Goal: Information Seeking & Learning: Compare options

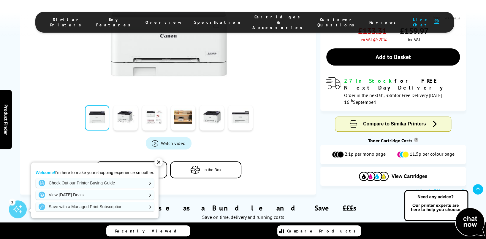
scroll to position [178, 0]
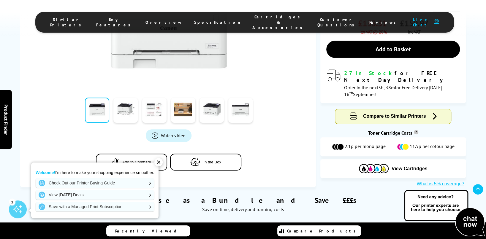
click at [162, 159] on div "✕" at bounding box center [158, 162] width 8 height 8
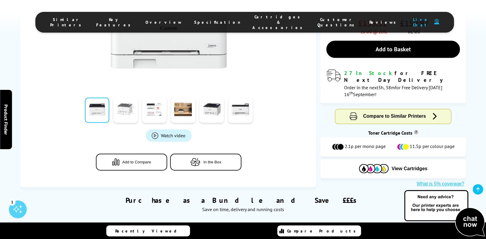
click at [121, 107] on link at bounding box center [125, 110] width 24 height 25
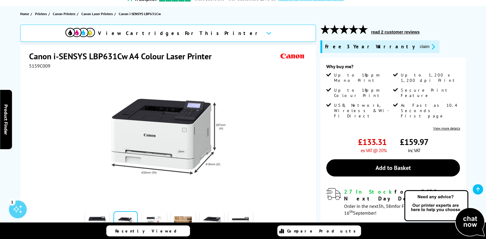
scroll to position [59, 0]
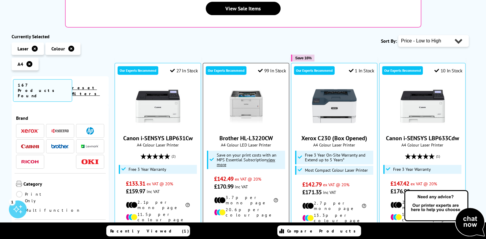
click at [237, 100] on img at bounding box center [246, 106] width 45 height 45
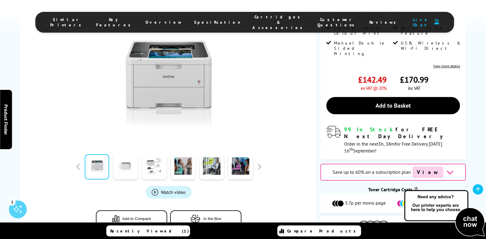
click at [127, 165] on link at bounding box center [125, 166] width 24 height 25
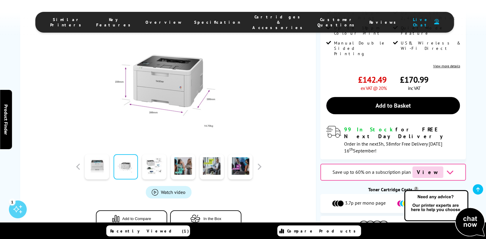
click at [126, 83] on img at bounding box center [168, 82] width 116 height 116
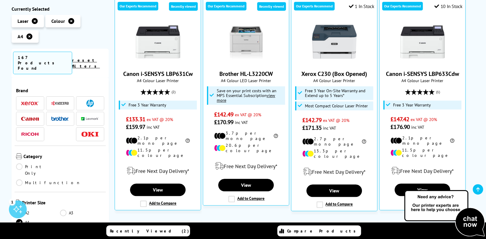
scroll to position [208, 0]
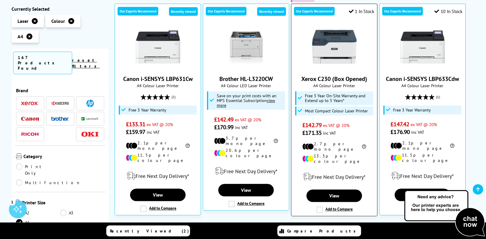
click at [339, 46] on img at bounding box center [334, 47] width 45 height 45
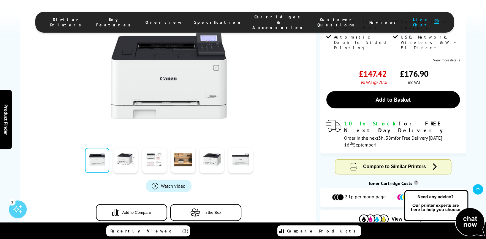
scroll to position [148, 0]
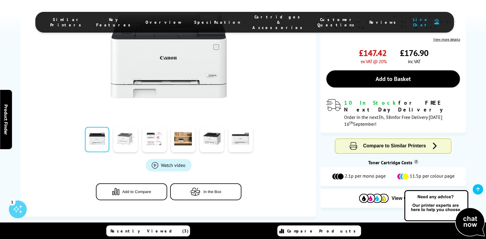
click at [126, 140] on link at bounding box center [125, 139] width 24 height 25
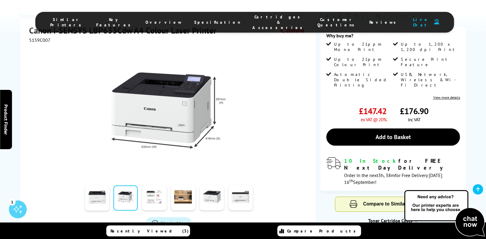
scroll to position [89, 0]
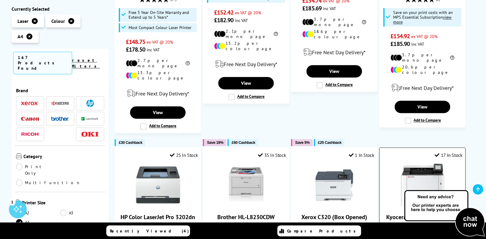
scroll to position [528, 0]
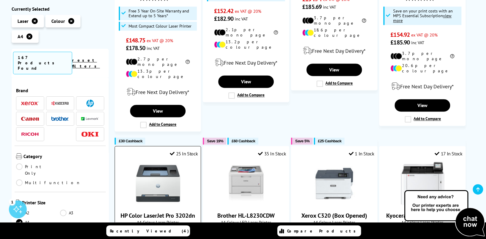
click at [148, 161] on img at bounding box center [158, 183] width 45 height 45
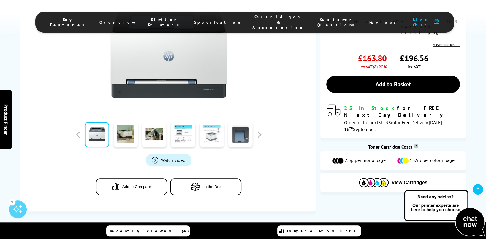
click at [211, 133] on link at bounding box center [211, 134] width 24 height 25
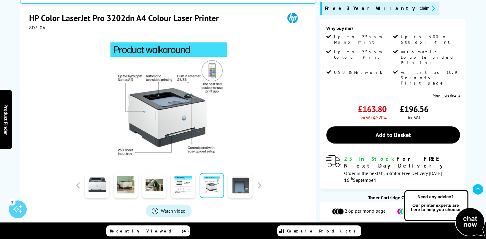
scroll to position [89, 0]
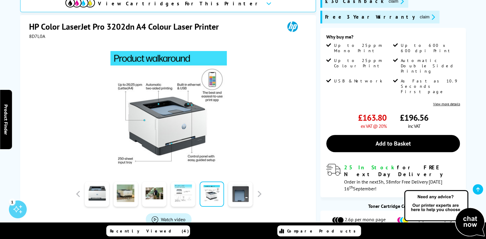
click at [182, 193] on link at bounding box center [183, 194] width 24 height 25
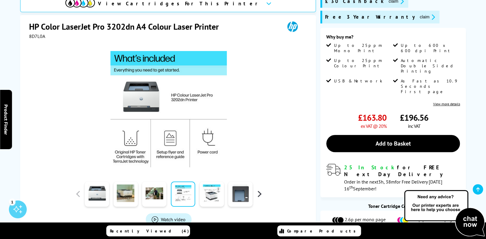
click at [263, 193] on button "button" at bounding box center [259, 194] width 9 height 9
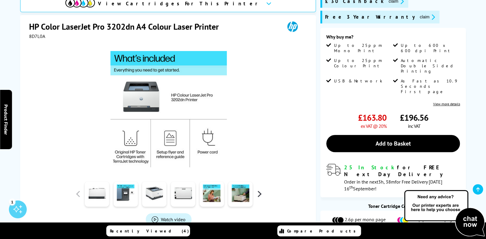
click at [260, 194] on button "button" at bounding box center [259, 194] width 9 height 9
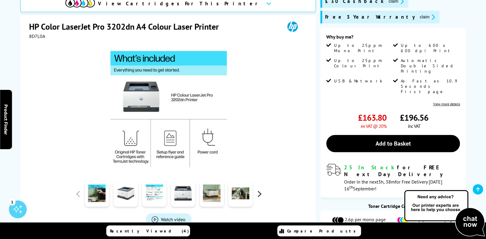
click at [260, 194] on button "button" at bounding box center [259, 194] width 9 height 9
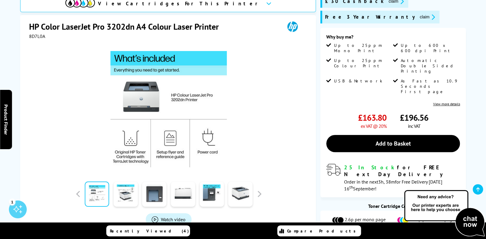
click at [89, 200] on link at bounding box center [97, 194] width 24 height 25
click at [126, 195] on link at bounding box center [125, 194] width 24 height 25
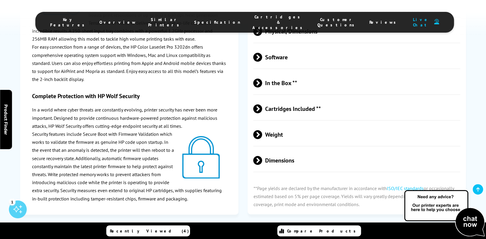
scroll to position [1217, 0]
click at [262, 156] on span at bounding box center [262, 160] width 0 height 9
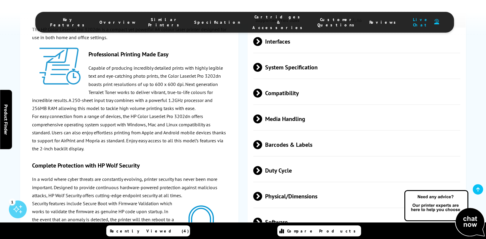
scroll to position [1039, 0]
